Goal: Check status: Check status

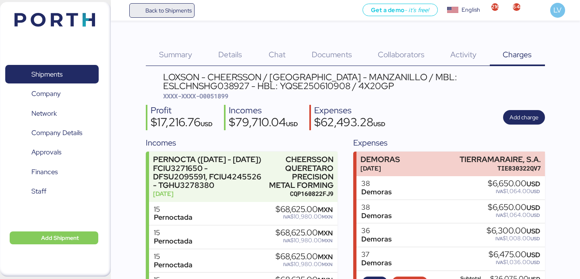
click at [171, 6] on span "Back to Shipments" at bounding box center [168, 11] width 46 height 10
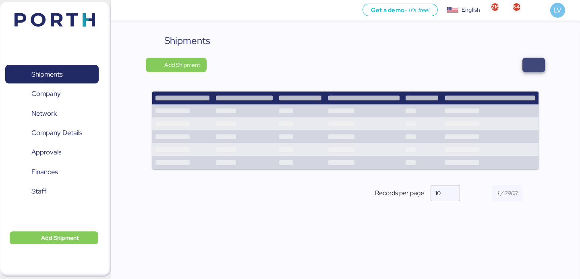
click at [530, 61] on span "button" at bounding box center [533, 64] width 10 height 11
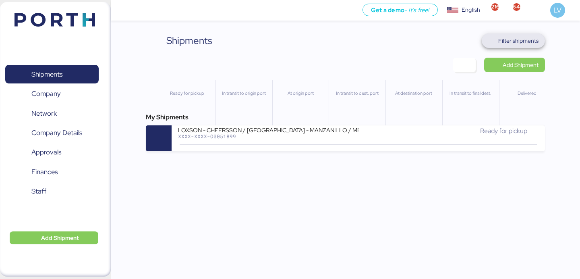
click at [507, 35] on span "Filter shipments" at bounding box center [513, 40] width 50 height 11
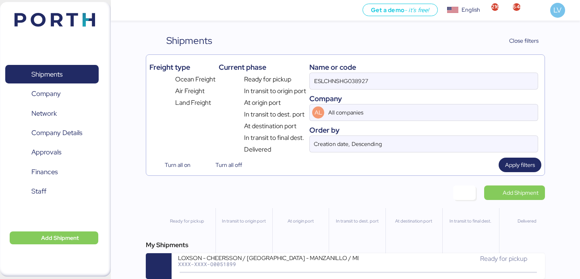
click at [435, 89] on div "ESLCHNSHG038927" at bounding box center [423, 80] width 229 height 17
click at [435, 89] on input "ESLCHNSHG038927" at bounding box center [424, 81] width 228 height 16
click at [435, 89] on div "ESLCHNSHG038927" at bounding box center [423, 80] width 229 height 17
click at [435, 89] on input "ESLCHNSHG038927" at bounding box center [424, 81] width 228 height 16
click at [435, 85] on input "ESLCHNSHG038927" at bounding box center [424, 81] width 228 height 16
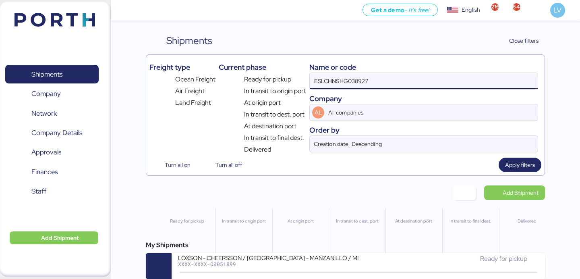
click at [435, 85] on input "ESLCHNSHG038927" at bounding box center [424, 81] width 228 height 16
paste input "MEX/TXG/1127209"
type input "MEX/TXG/1127209"
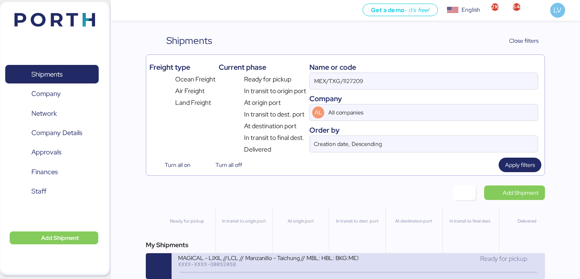
click at [256, 259] on div "MAGICAL - LIXIL //LCL // Manzanillo - Taichung // MBL: HBL: BKG:MEX/TXG/1127209" at bounding box center [268, 257] width 180 height 7
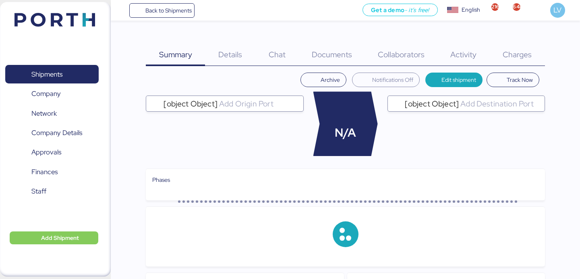
click at [520, 54] on span "Charges" at bounding box center [516, 54] width 29 height 10
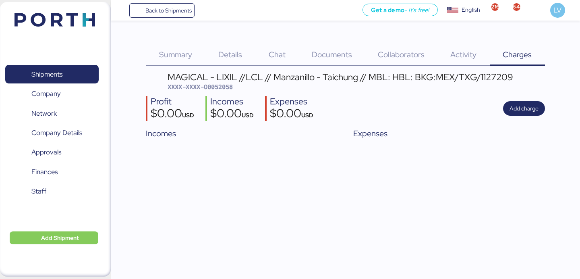
click at [219, 85] on span "XXXX-XXXX-O0052058" at bounding box center [199, 87] width 65 height 8
copy span "O0052058"
